Goal: Book appointment/travel/reservation

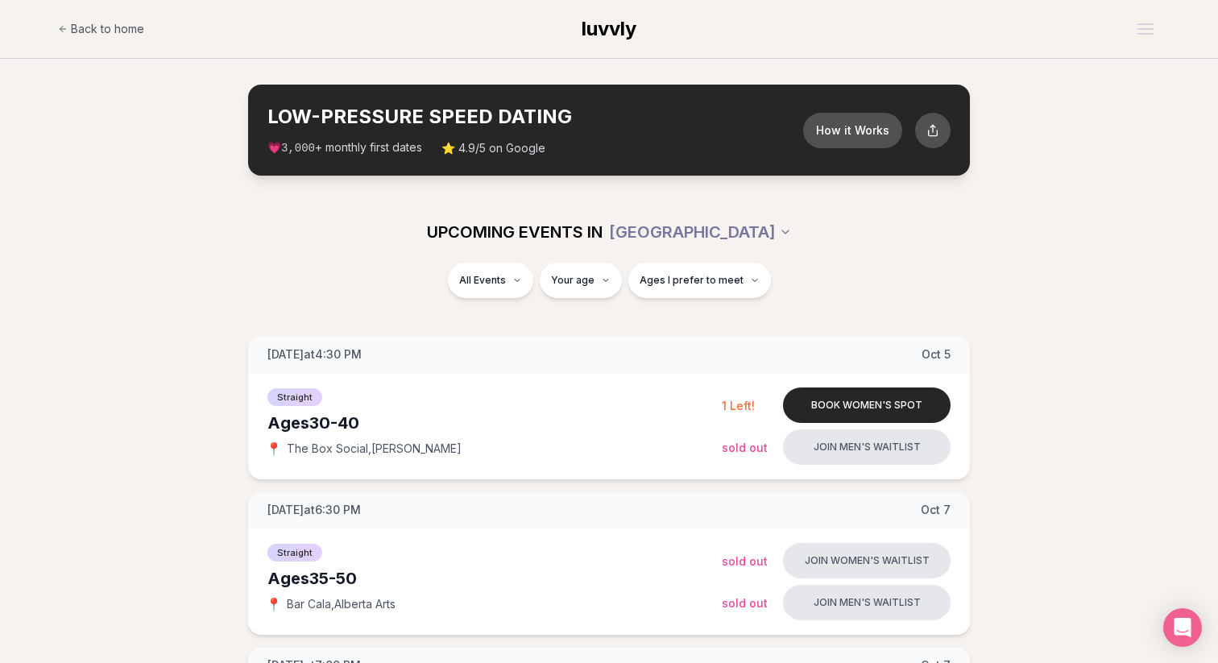
click at [708, 210] on div "UPCOMING EVENTS IN [GEOGRAPHIC_DATA]" at bounding box center [609, 231] width 928 height 61
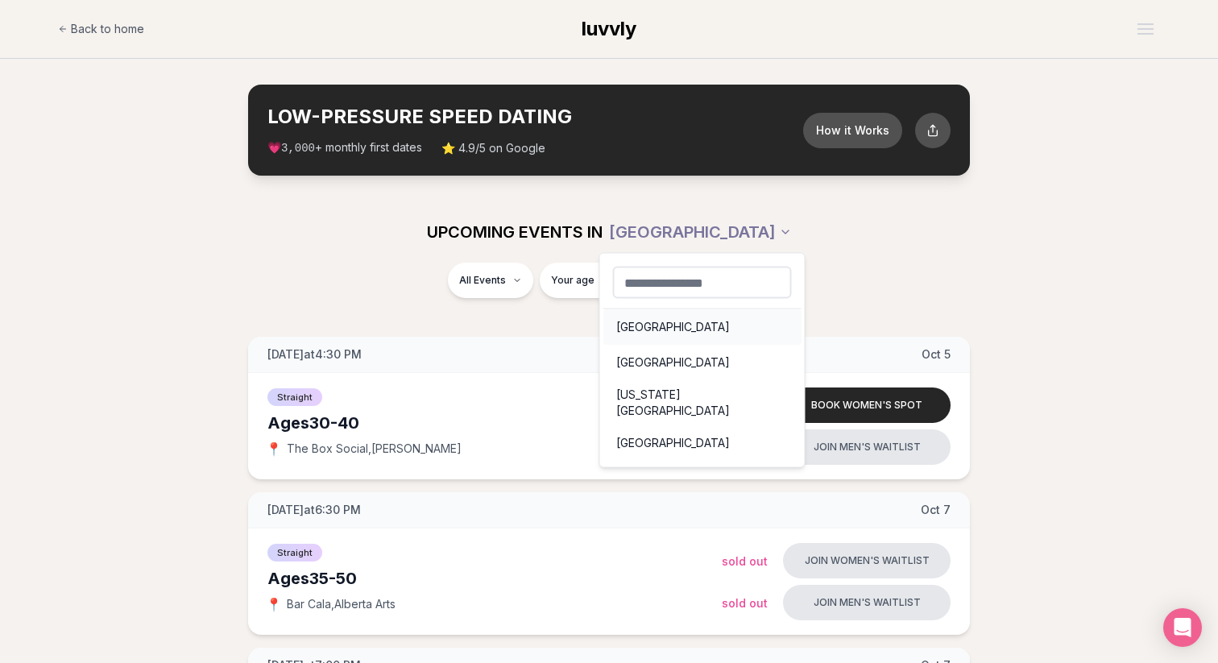
click at [640, 321] on div "[GEOGRAPHIC_DATA]" at bounding box center [703, 326] width 198 height 35
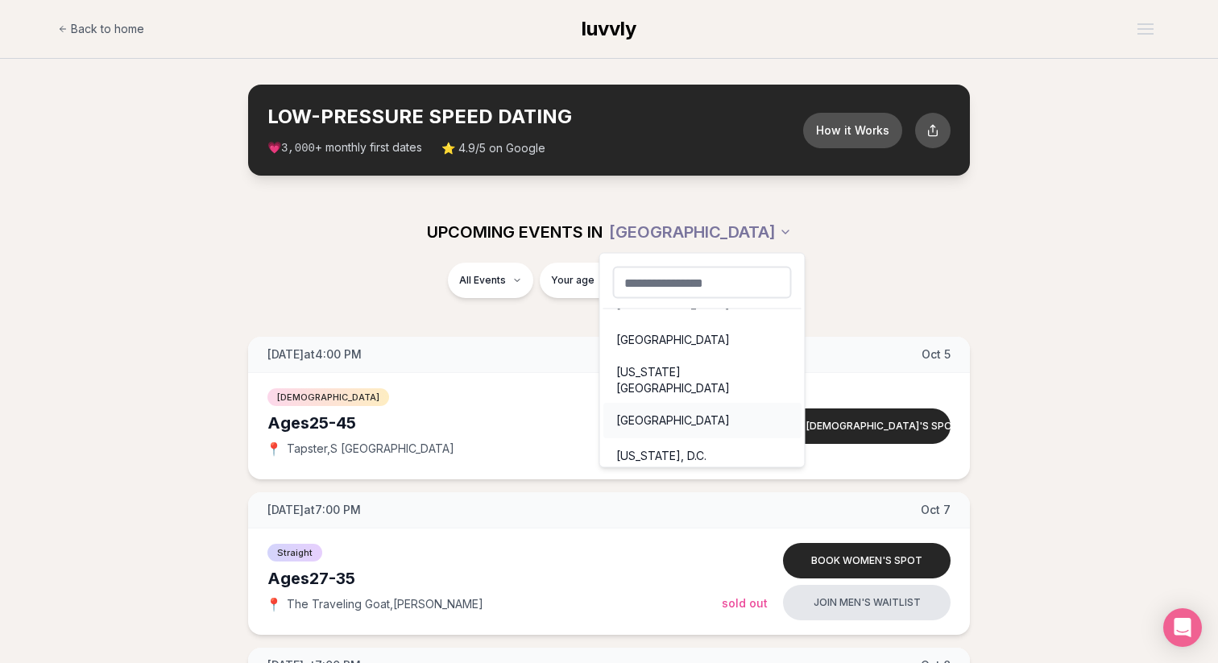
click at [654, 403] on div "[GEOGRAPHIC_DATA]" at bounding box center [703, 420] width 198 height 35
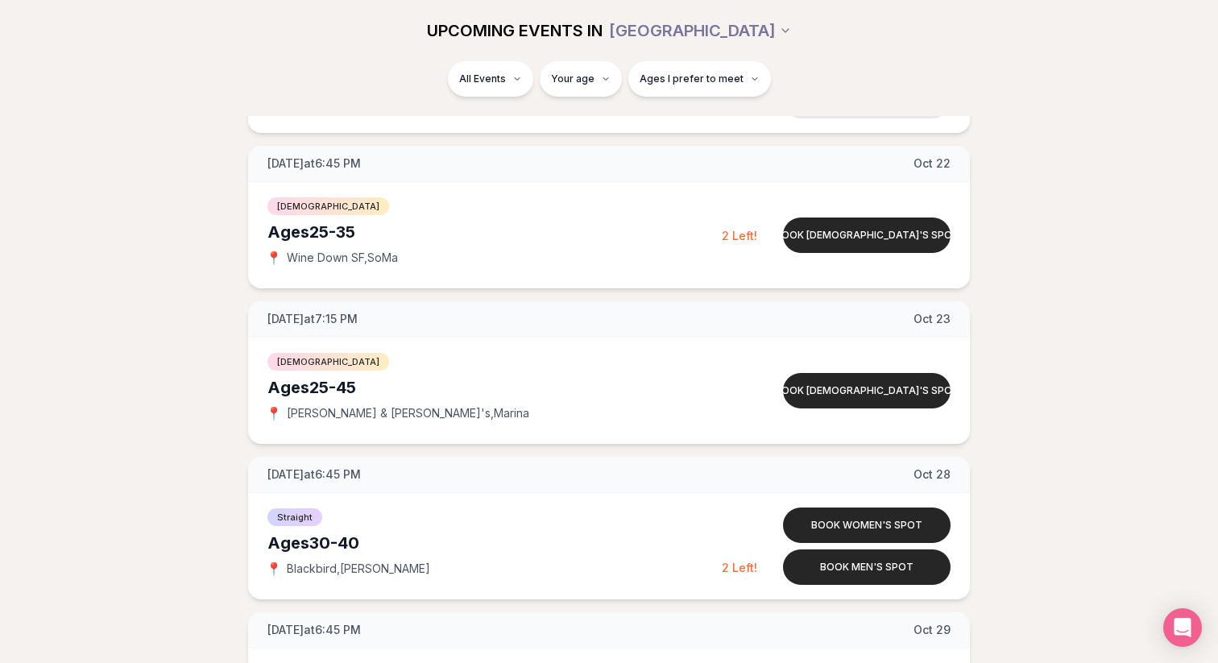
scroll to position [1917, 0]
